Goal: Transaction & Acquisition: Purchase product/service

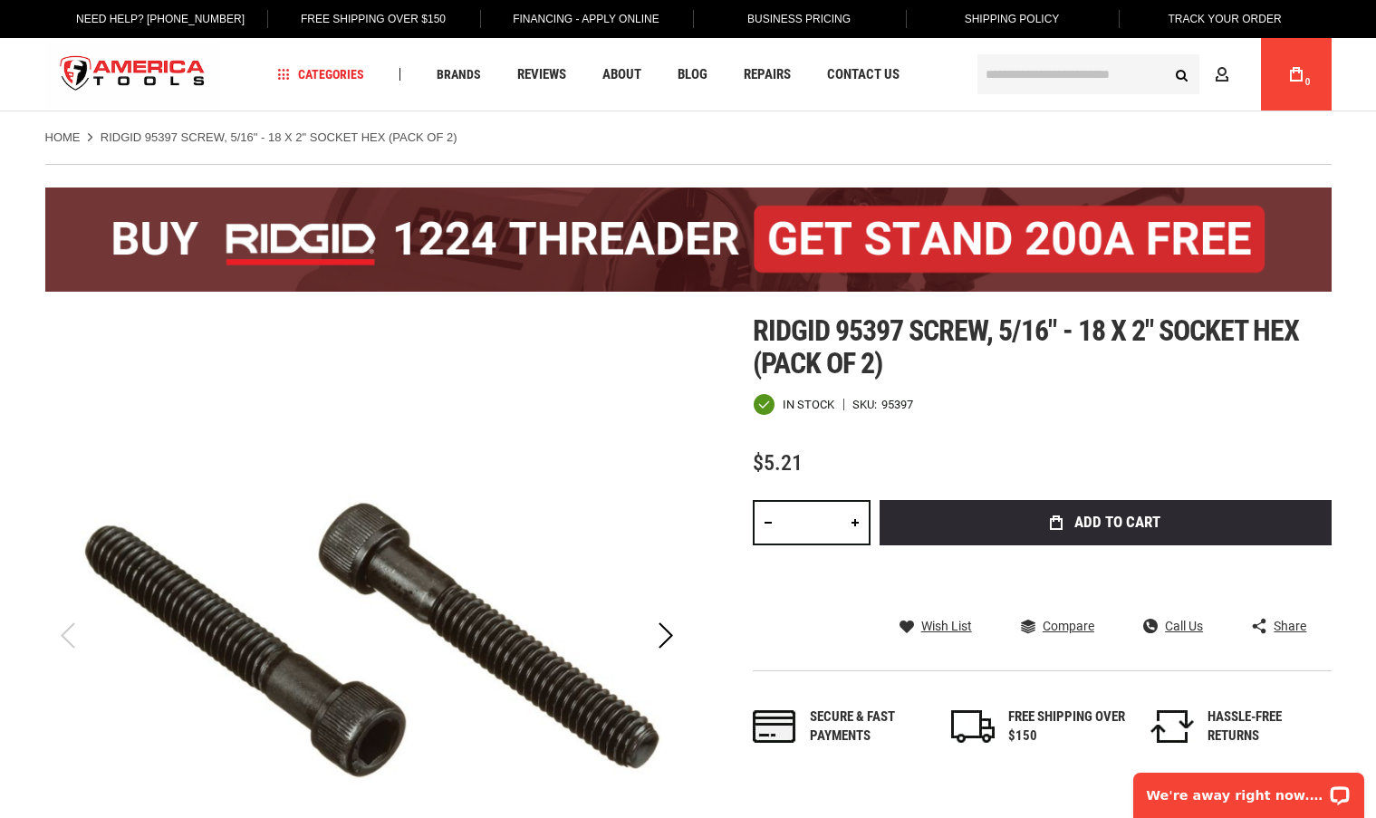
click at [852, 528] on link at bounding box center [855, 522] width 31 height 45
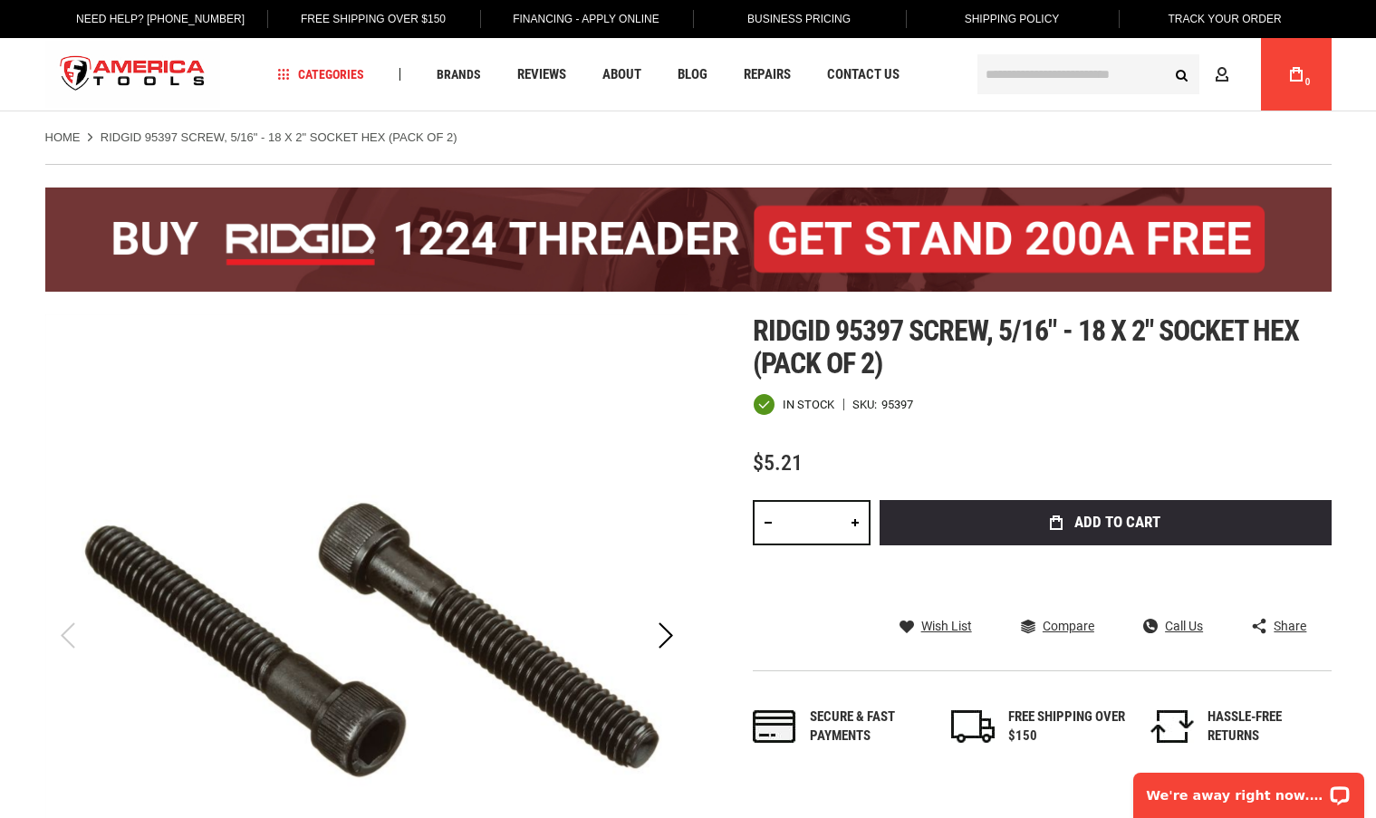
click at [852, 528] on link at bounding box center [855, 522] width 31 height 45
type input "**"
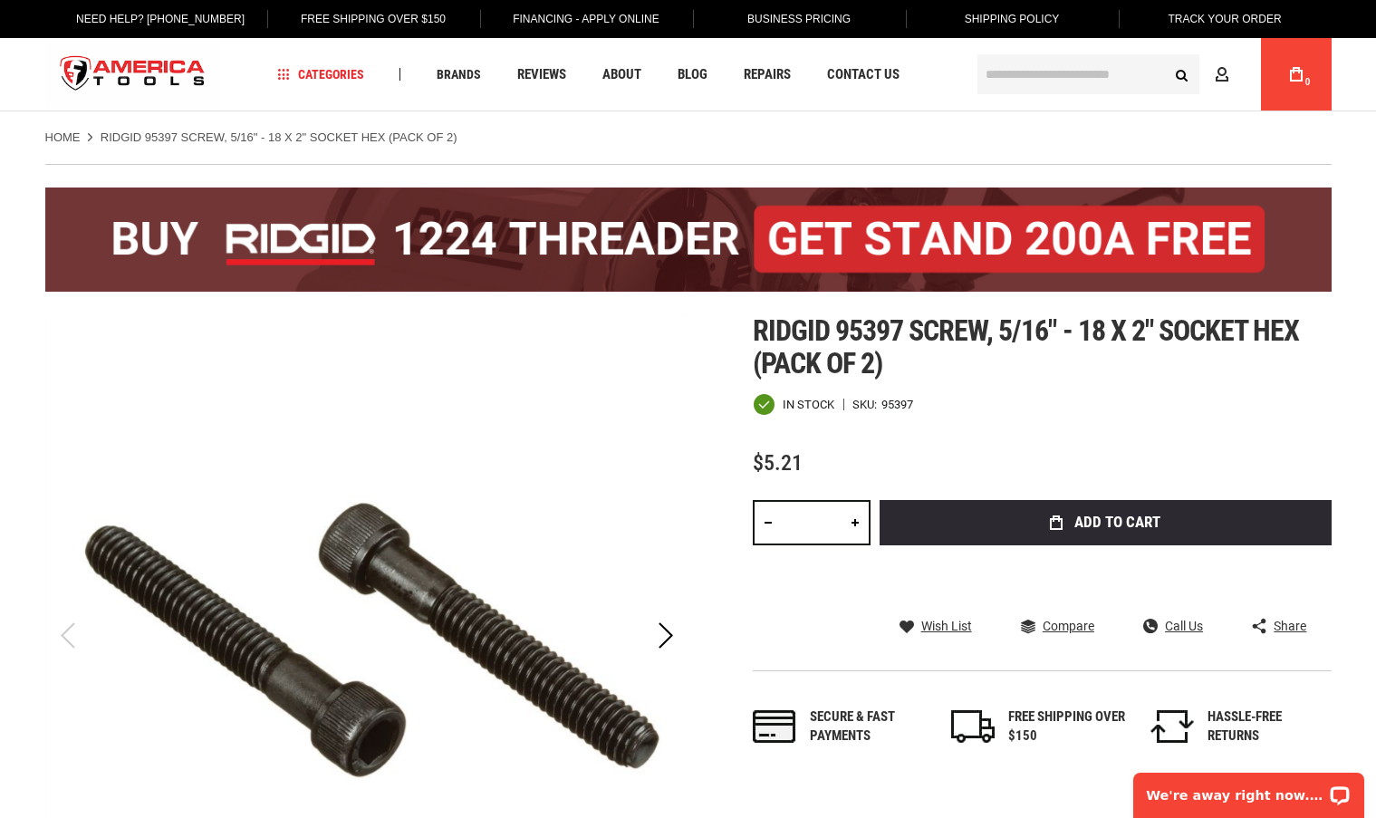
click at [944, 520] on button "Add to Cart" at bounding box center [1106, 522] width 452 height 45
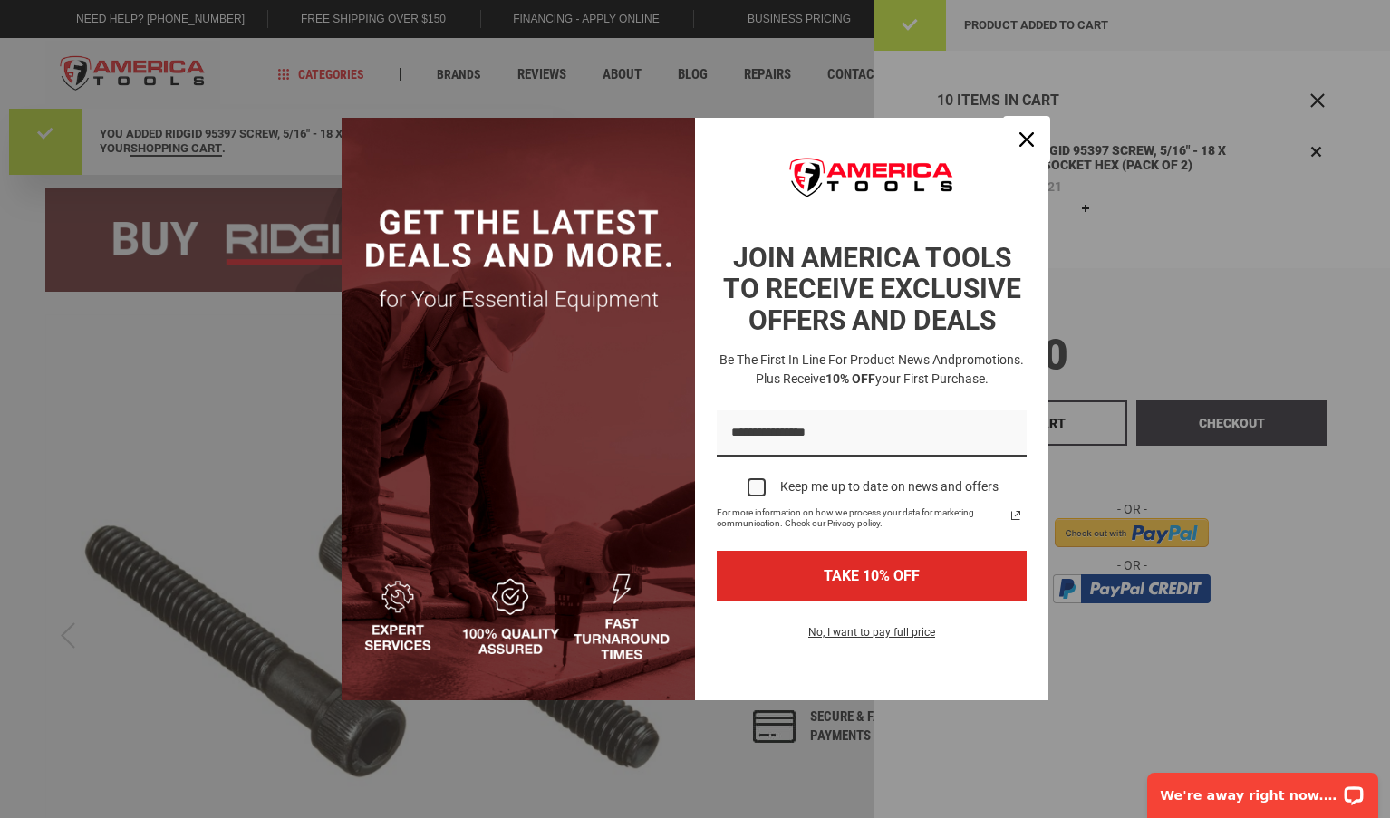
click at [1037, 125] on div "Close" at bounding box center [1026, 139] width 29 height 29
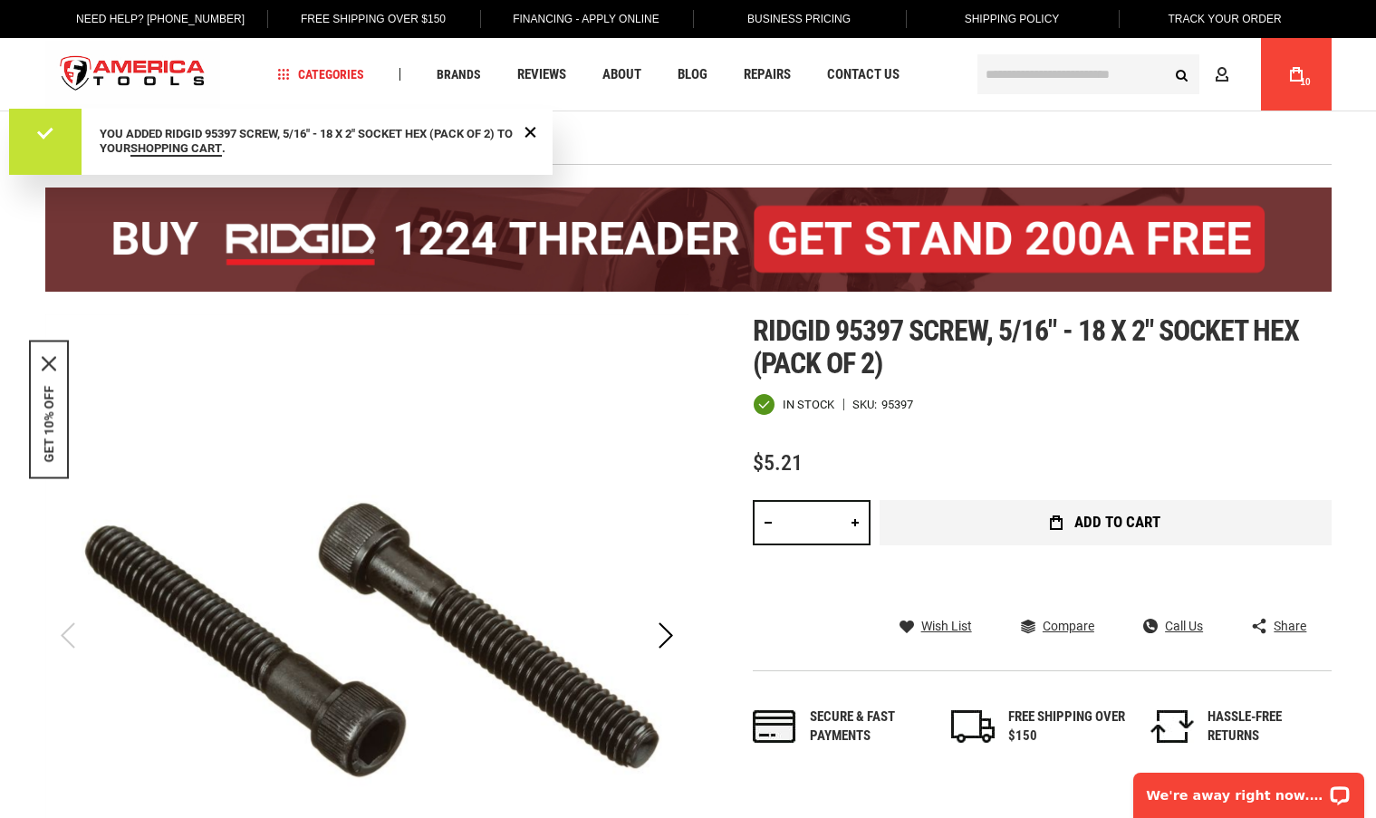
click at [911, 516] on button "Add to Cart" at bounding box center [1106, 522] width 452 height 45
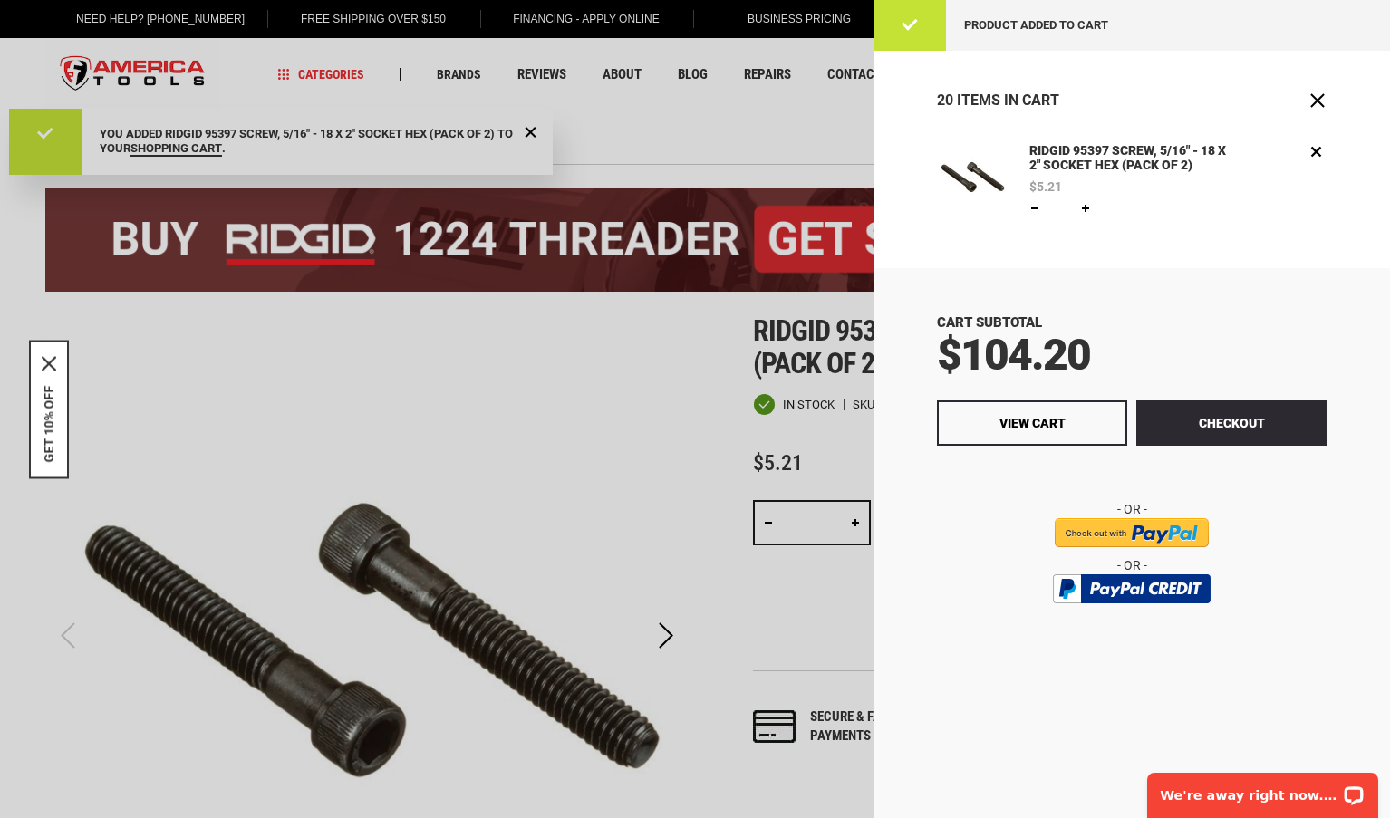
click at [662, 189] on div at bounding box center [695, 409] width 1390 height 818
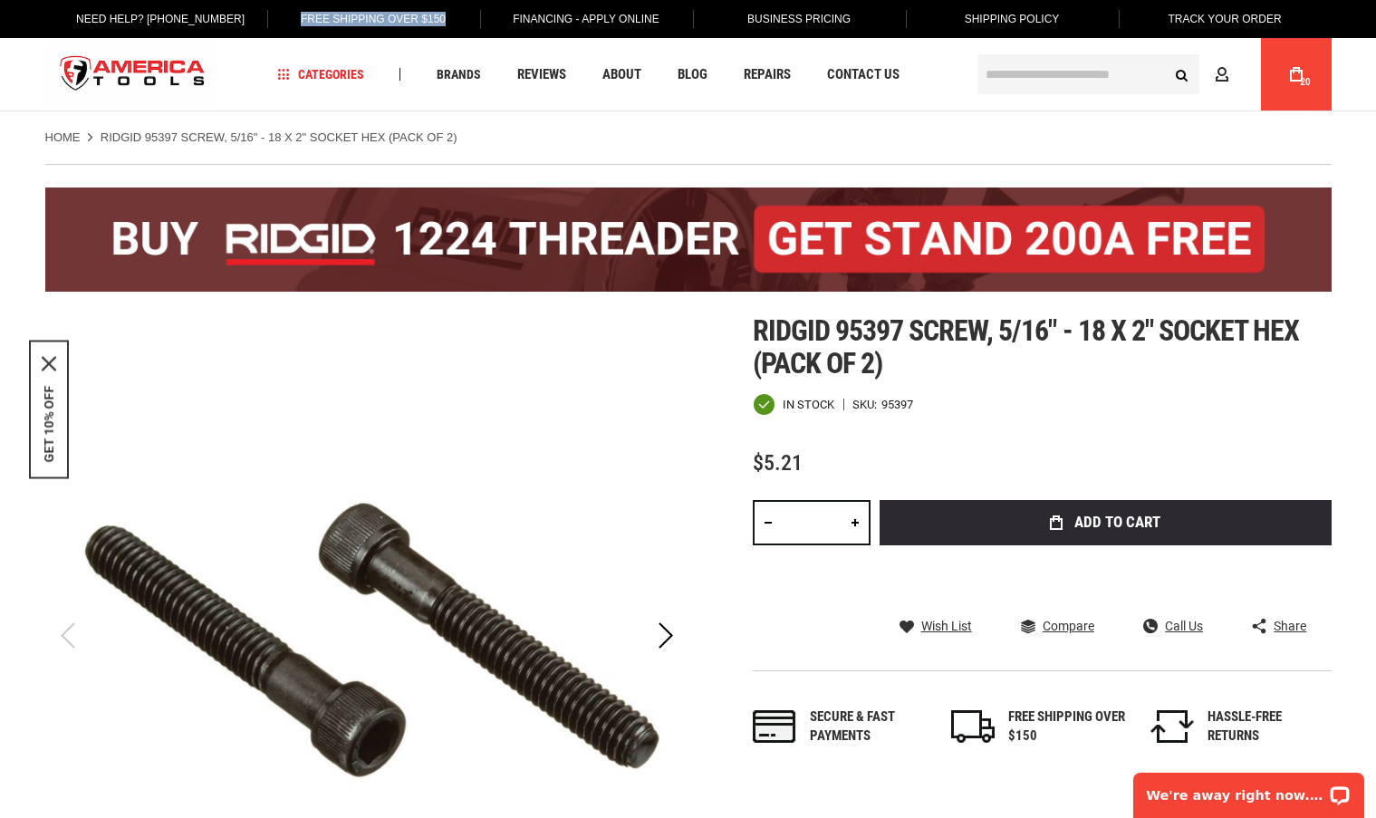
drag, startPoint x: 462, startPoint y: 5, endPoint x: 297, endPoint y: 32, distance: 167.0
click at [297, 32] on div "Free Shipping Over $150" at bounding box center [373, 19] width 213 height 38
copy link "Free Shipping Over $150"
